Goal: Transaction & Acquisition: Purchase product/service

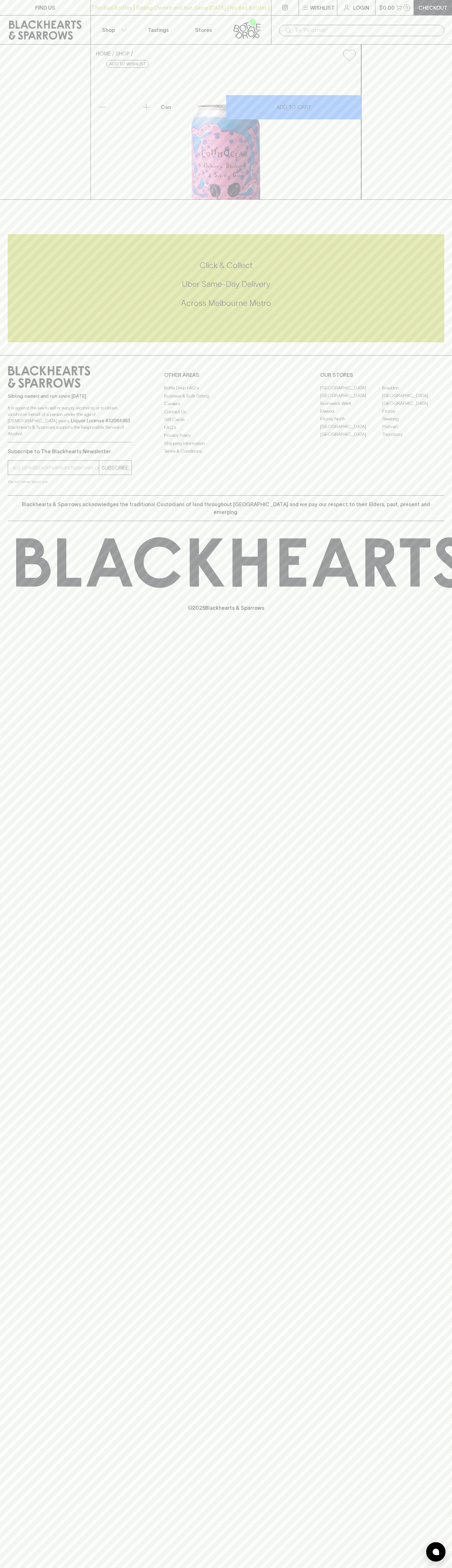
click at [253, 2] on div "| No Bad Bottles | Sibling Owned and Run Since 2006 | No Bad Bottles | Sibling …" at bounding box center [180, 7] width 181 height 15
click at [5, 1567] on html "FIND US | No Bad Bottles | Sibling Owned and Run Since 2006 | No Bad Bottles | …" at bounding box center [226, 784] width 452 height 1568
click at [14, 1317] on div "FIND US | No Bad Bottles | Sibling Owned and Run Since 2006 | No Bad Bottles | …" at bounding box center [226, 784] width 452 height 1568
